Goal: Task Accomplishment & Management: Manage account settings

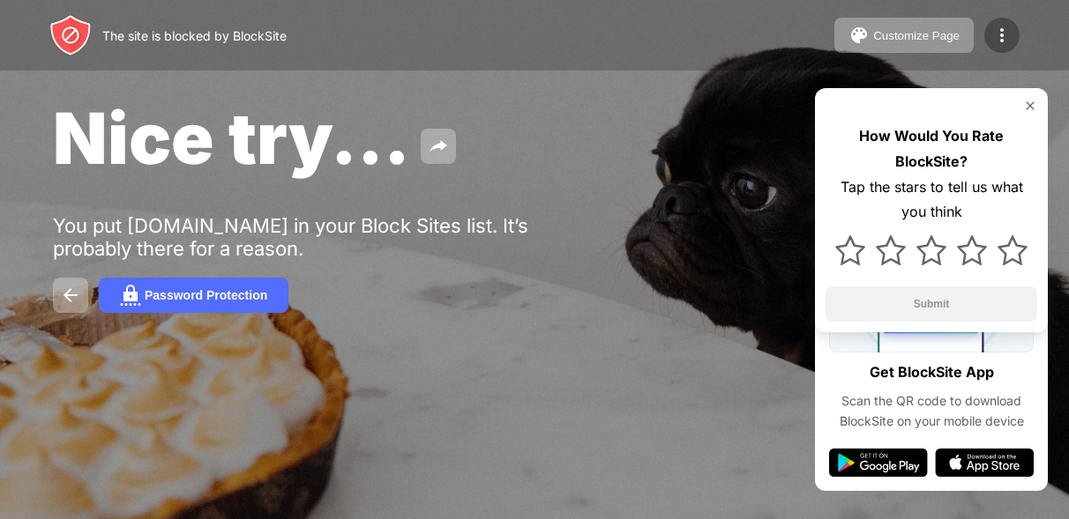
click at [1005, 32] on img at bounding box center [1001, 35] width 21 height 21
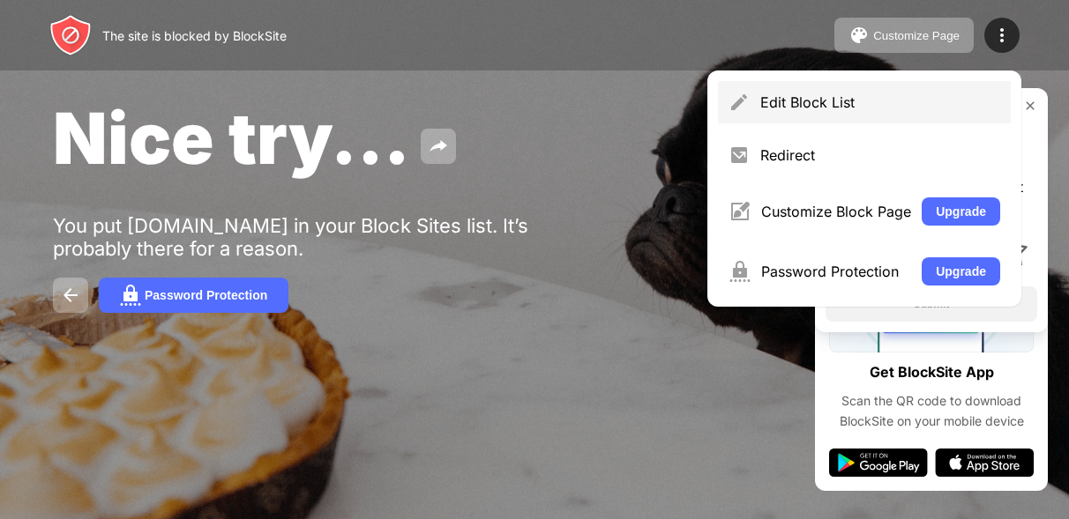
click at [812, 103] on div "Edit Block List" at bounding box center [880, 102] width 240 height 18
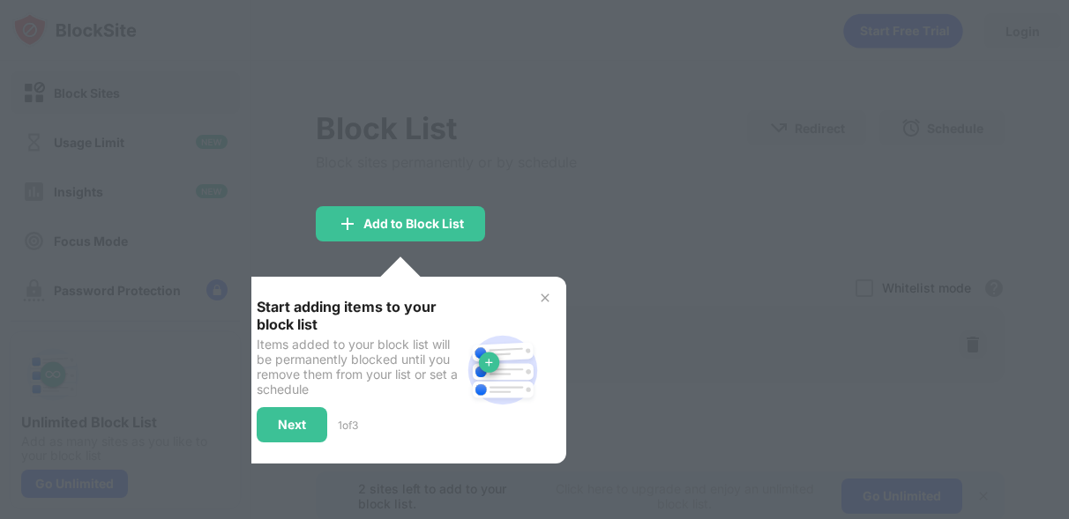
click at [542, 299] on img at bounding box center [545, 298] width 14 height 14
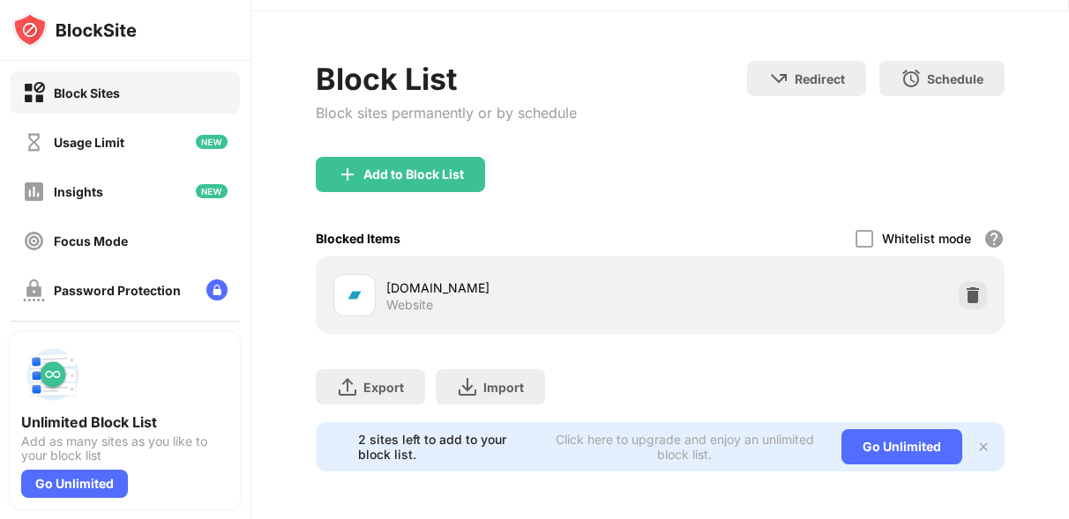
scroll to position [51, 0]
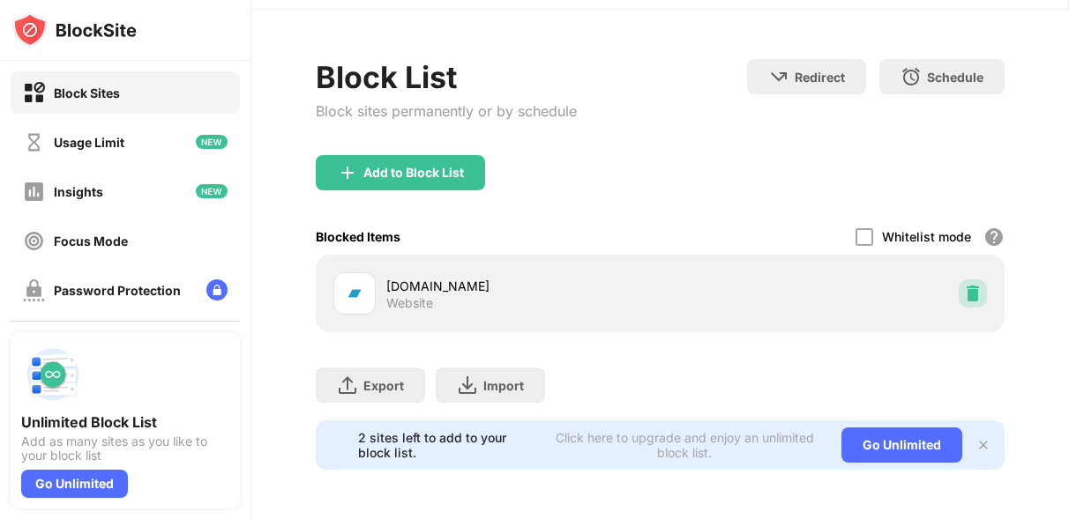
click at [964, 291] on img at bounding box center [973, 294] width 18 height 18
